Goal: Task Accomplishment & Management: Use online tool/utility

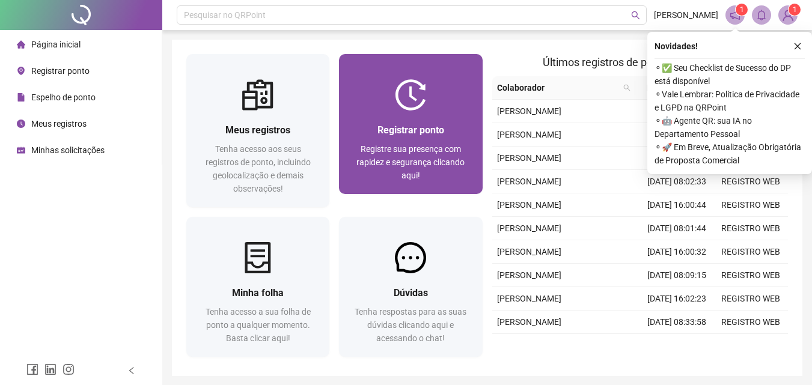
click at [422, 115] on div "Registrar ponto Registre sua presença com rapidez e segurança clicando aqui!" at bounding box center [410, 153] width 143 height 84
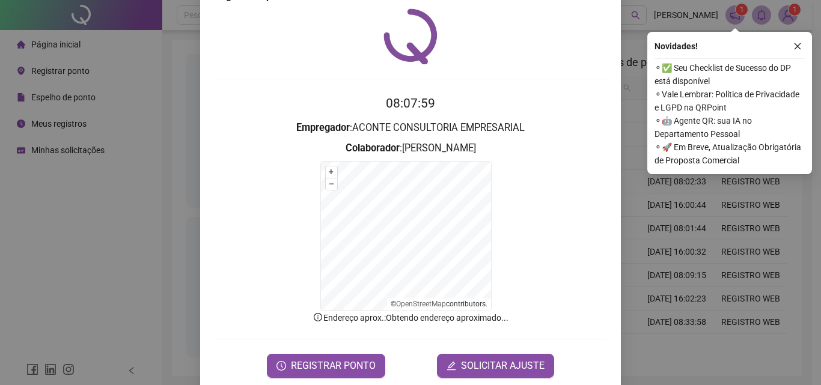
scroll to position [54, 0]
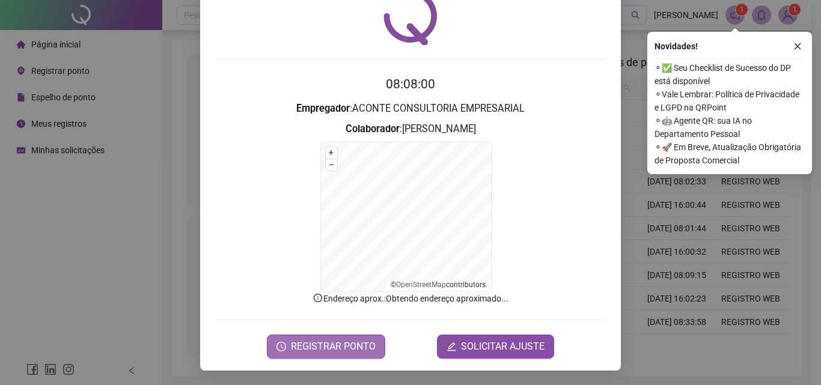
click at [308, 350] on span "REGISTRAR PONTO" at bounding box center [333, 347] width 85 height 14
